Goal: Transaction & Acquisition: Purchase product/service

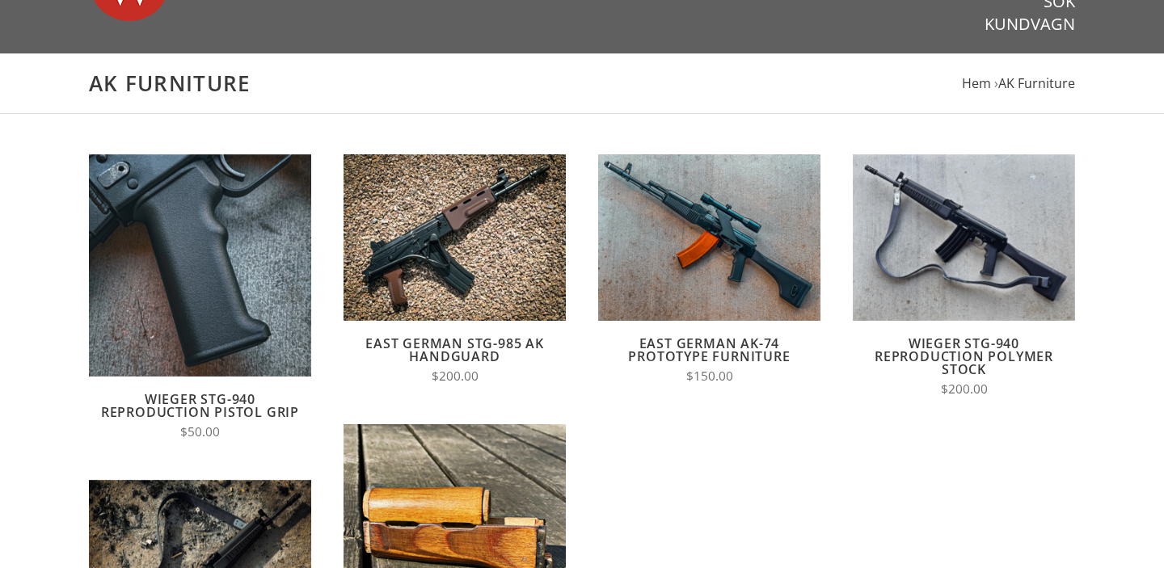
scroll to position [353, 0]
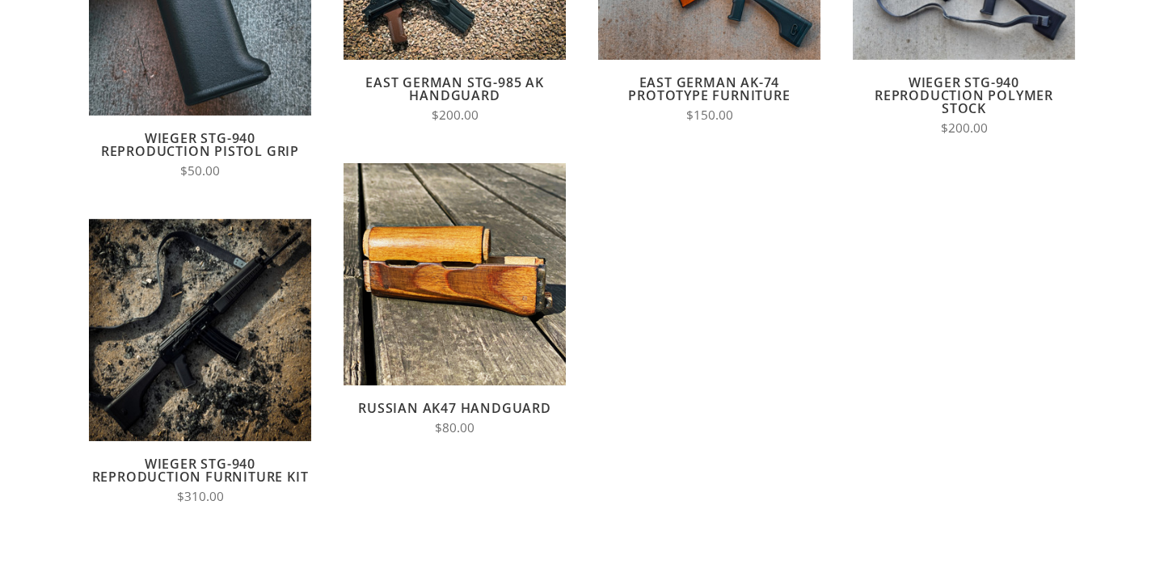
click at [515, 401] on link "Russian AK47 Handguard" at bounding box center [454, 408] width 193 height 18
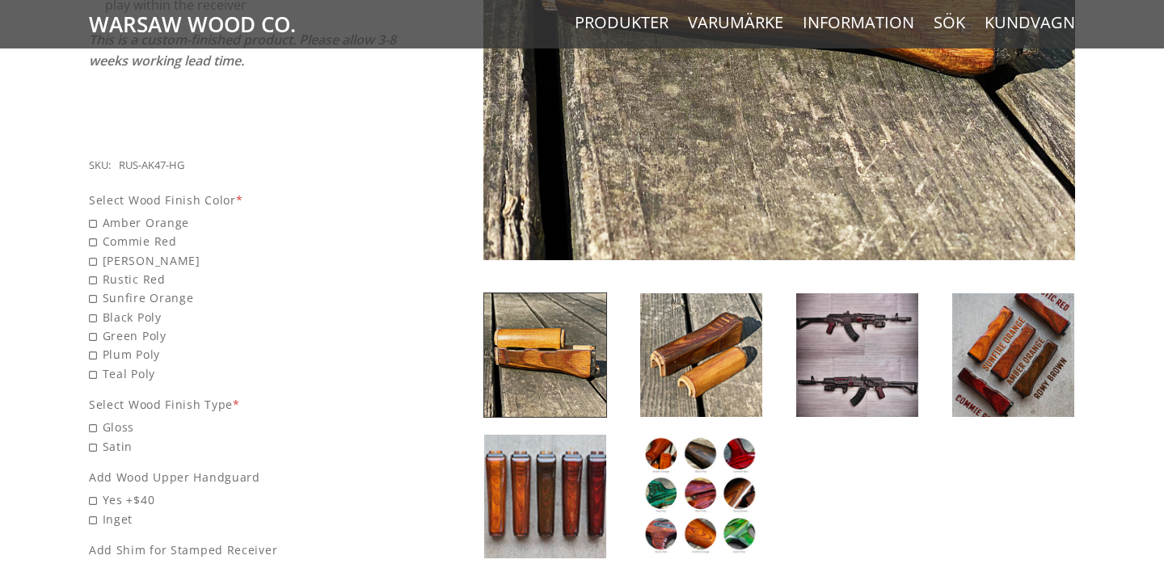
scroll to position [566, 0]
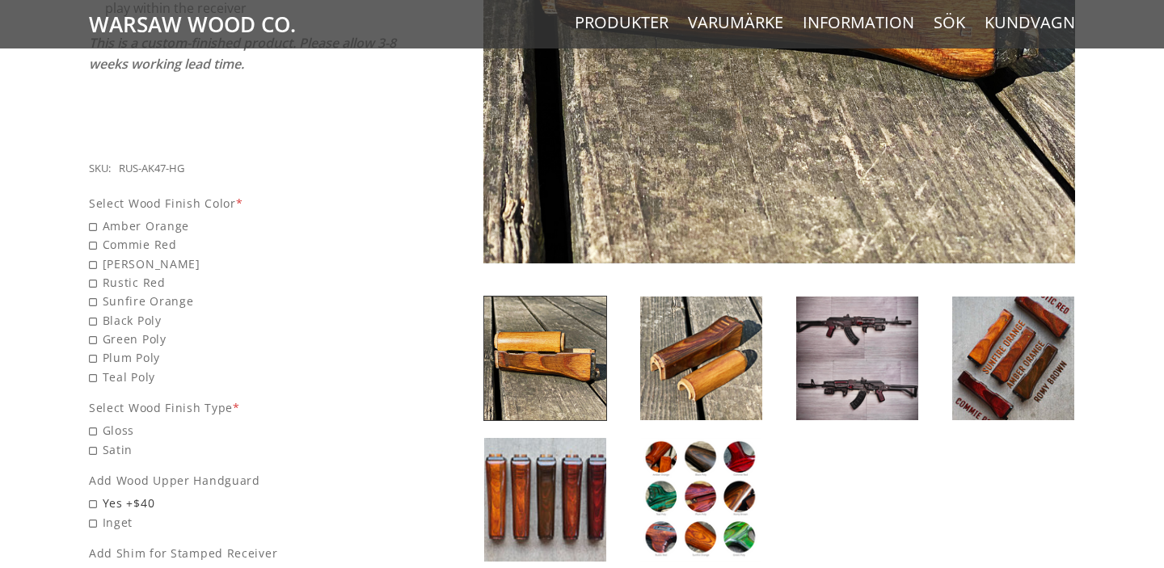
click at [103, 494] on span "Yes +$40" at bounding box center [243, 503] width 309 height 19
click at [103, 494] on input "Yes +$40" at bounding box center [202, 494] width 226 height 1
radio input "true"
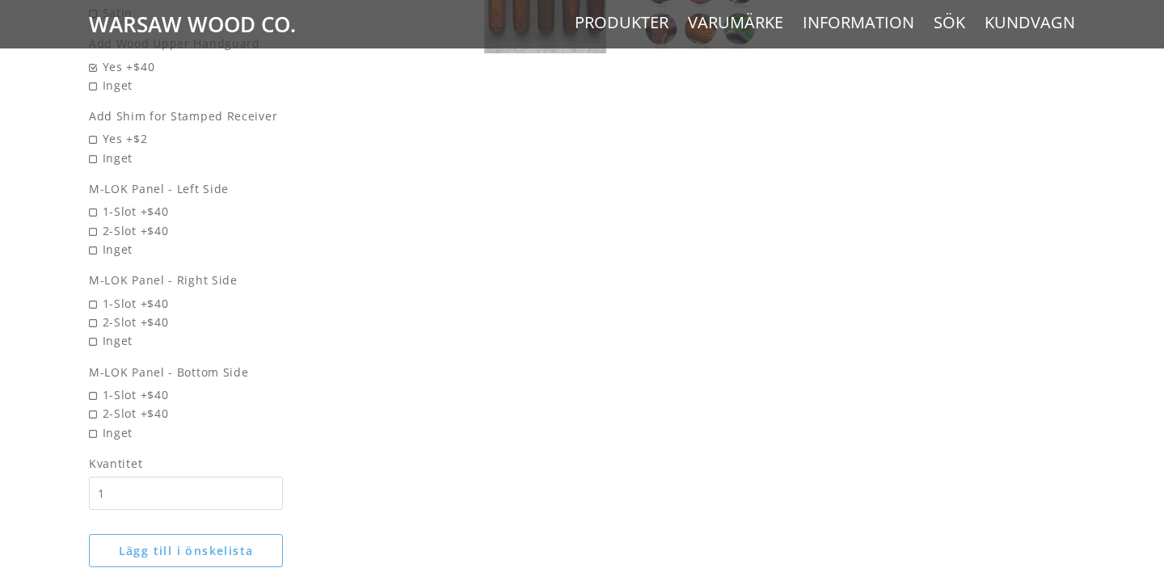
scroll to position [1076, 0]
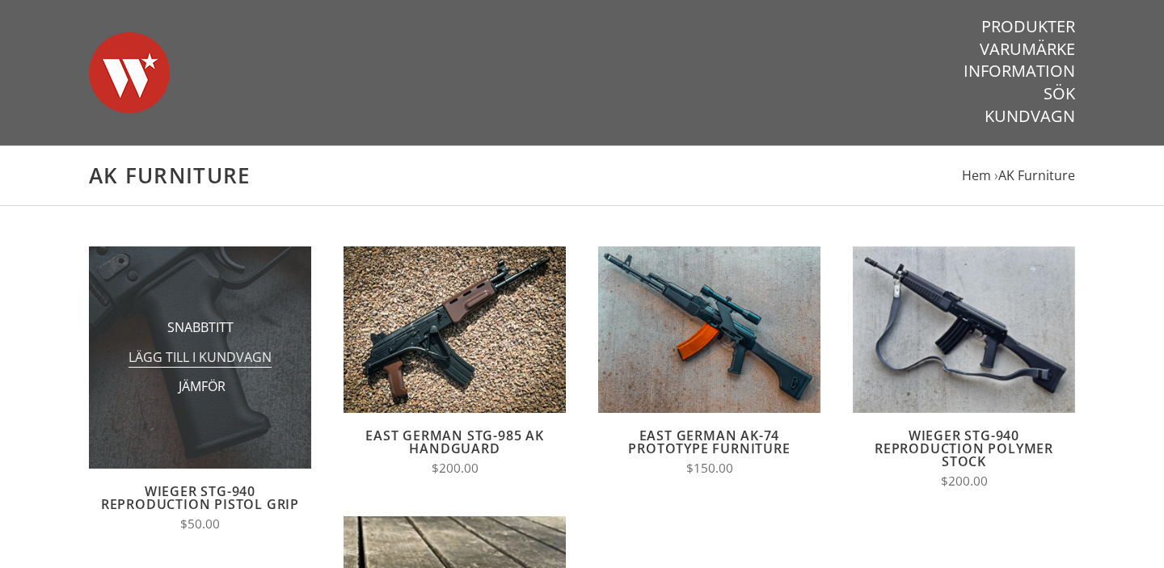
scroll to position [353, 0]
